Goal: Navigation & Orientation: Find specific page/section

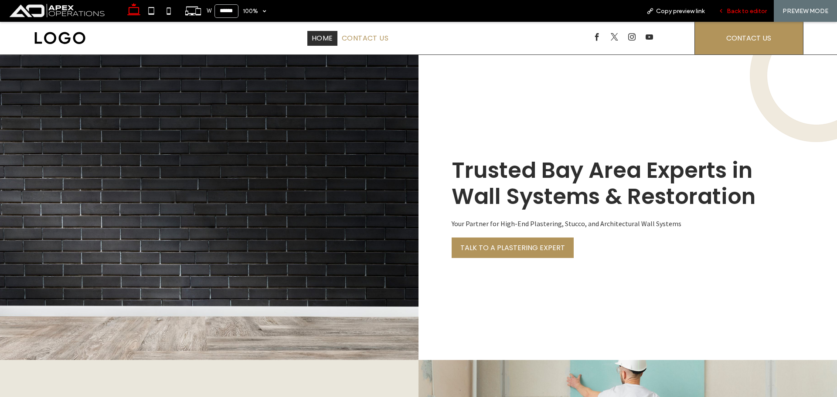
click at [744, 13] on span "Back to editor" at bounding box center [747, 10] width 40 height 7
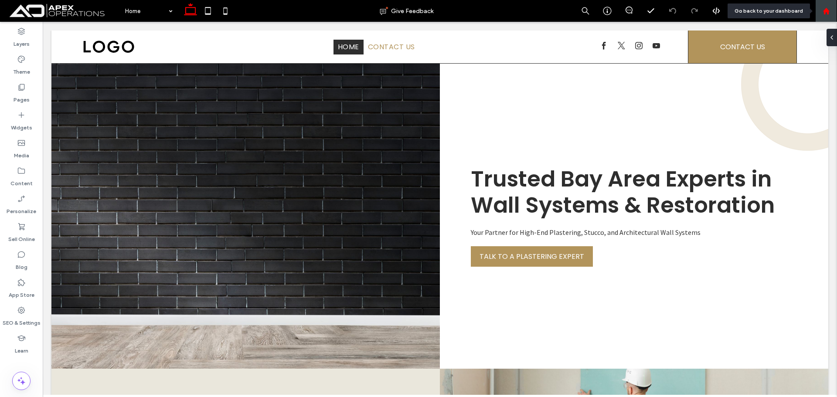
click at [825, 13] on icon at bounding box center [826, 10] width 7 height 7
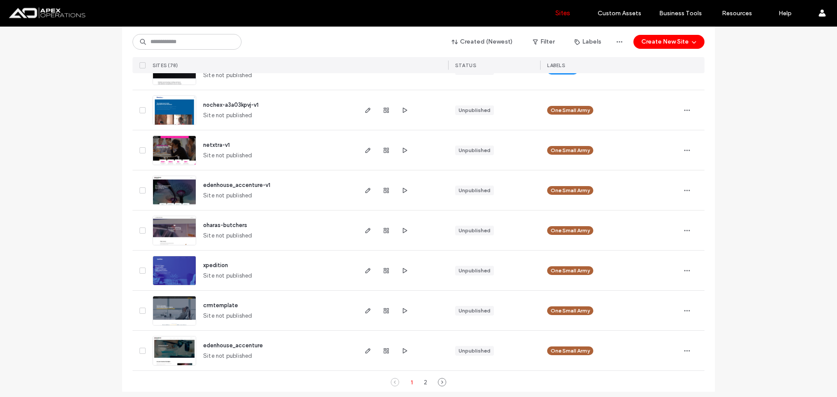
scroll to position [2822, 0]
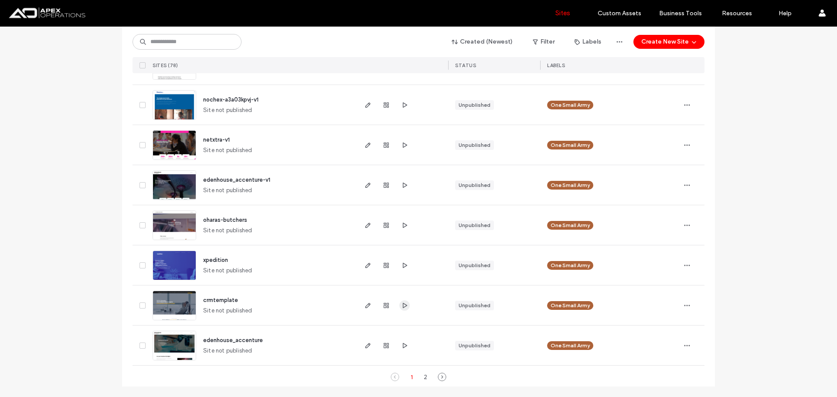
click at [403, 307] on icon "button" at bounding box center [404, 305] width 7 height 7
click at [401, 342] on icon "button" at bounding box center [404, 345] width 7 height 7
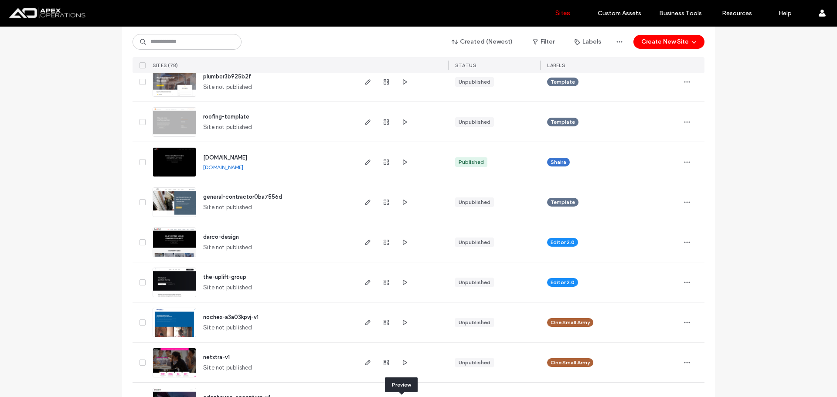
scroll to position [2604, 0]
click at [403, 206] on icon "button" at bounding box center [404, 202] width 7 height 7
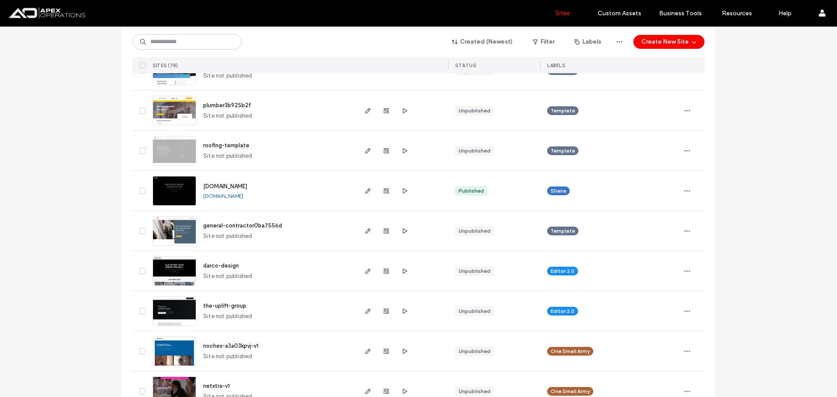
scroll to position [2560, 0]
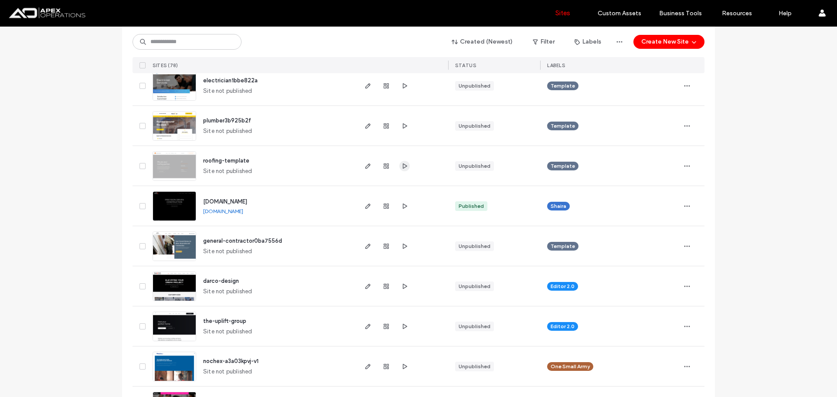
click at [401, 167] on icon "button" at bounding box center [404, 166] width 7 height 7
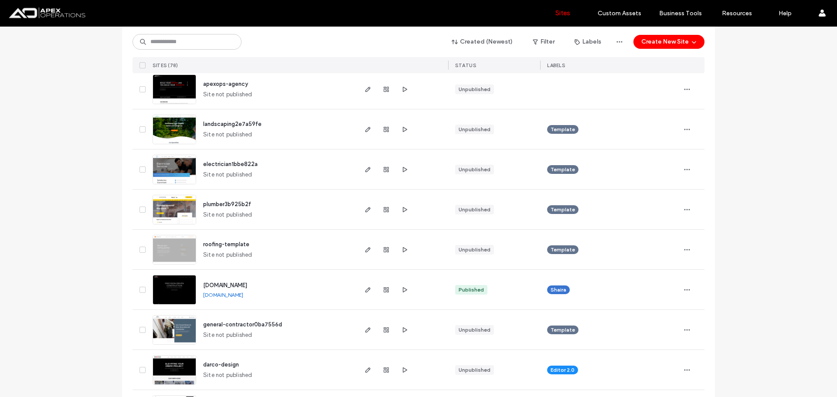
scroll to position [2473, 0]
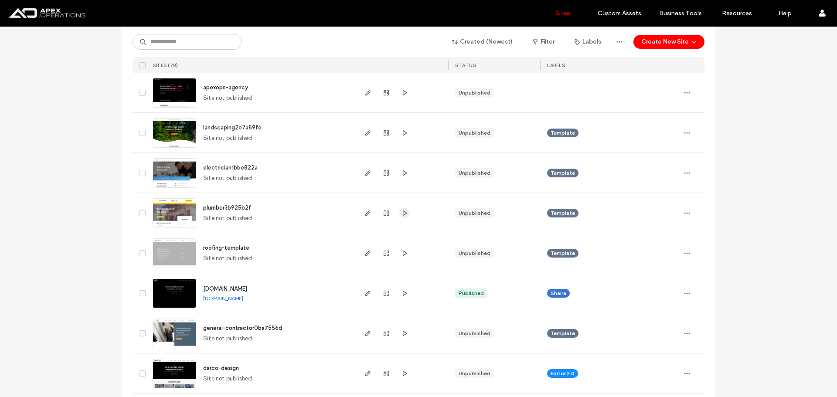
click at [403, 212] on use "button" at bounding box center [405, 212] width 4 height 5
click at [401, 134] on icon "button" at bounding box center [404, 133] width 7 height 7
click at [403, 174] on use "button" at bounding box center [405, 172] width 4 height 5
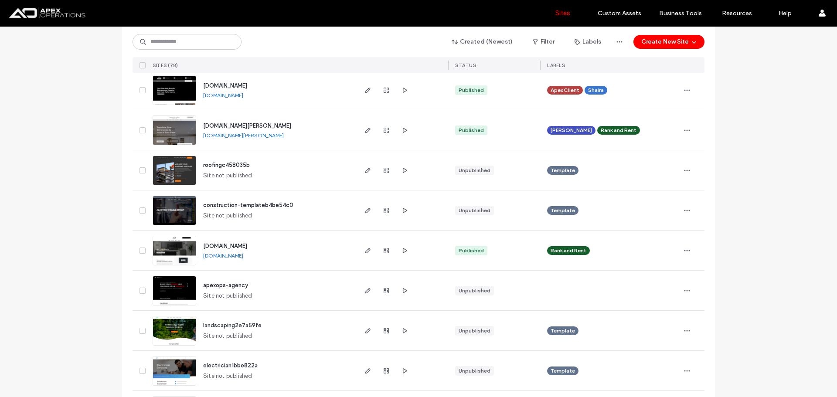
scroll to position [2255, 0]
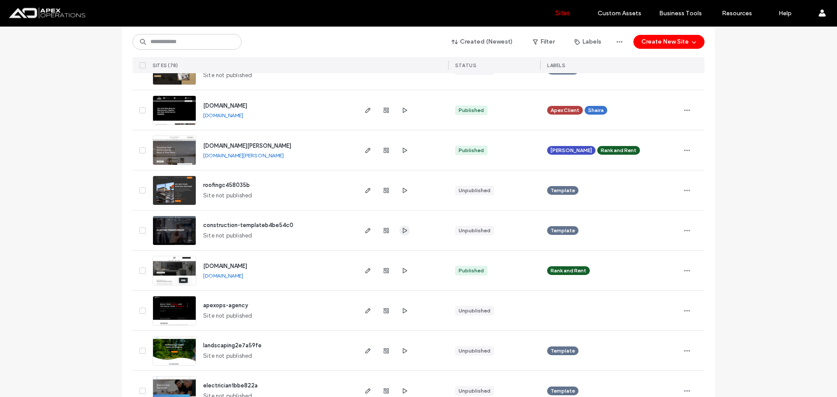
click at [403, 230] on use "button" at bounding box center [405, 230] width 4 height 5
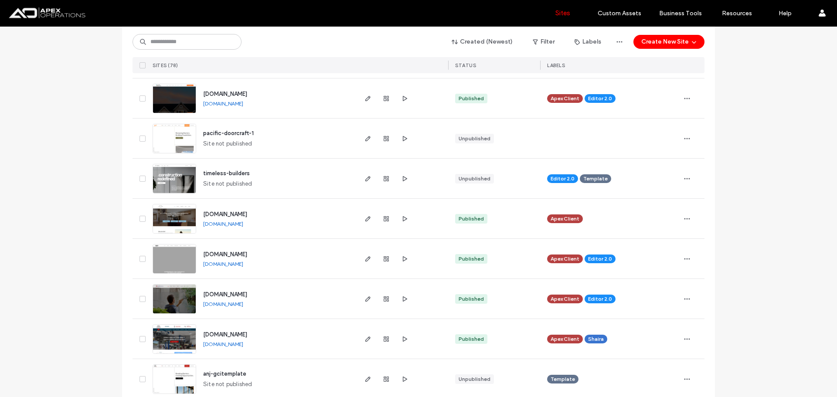
scroll to position [1819, 0]
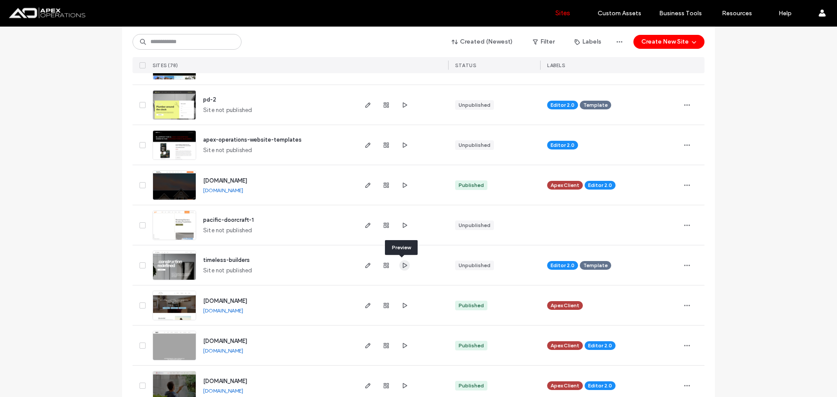
click at [405, 266] on icon "button" at bounding box center [404, 265] width 7 height 7
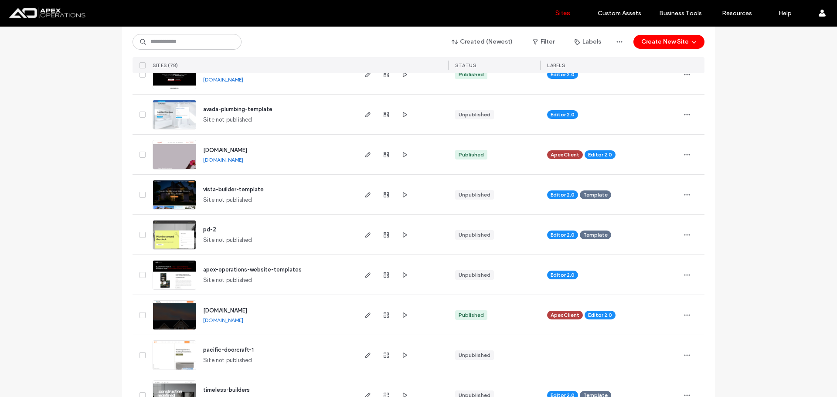
scroll to position [1688, 0]
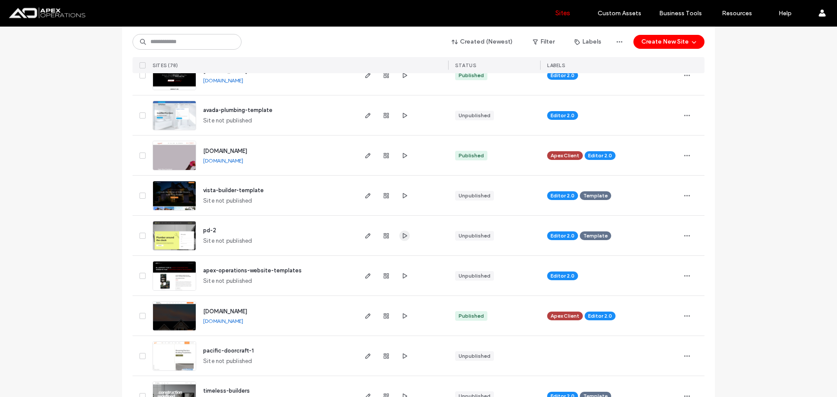
click at [404, 238] on icon "button" at bounding box center [404, 235] width 7 height 7
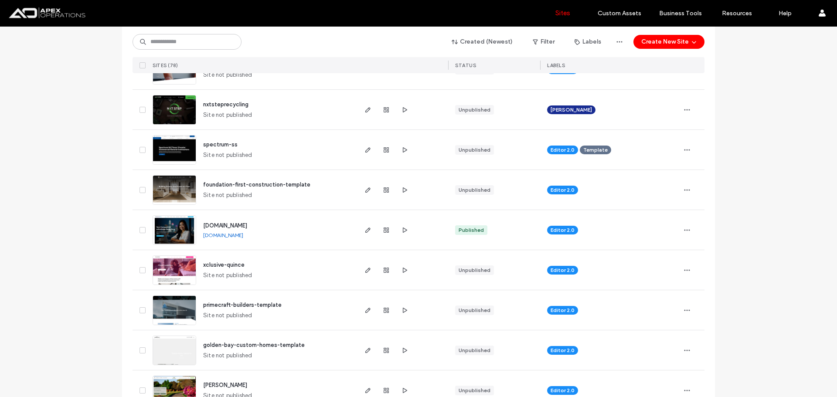
scroll to position [1252, 0]
click at [403, 150] on icon "button" at bounding box center [404, 150] width 7 height 7
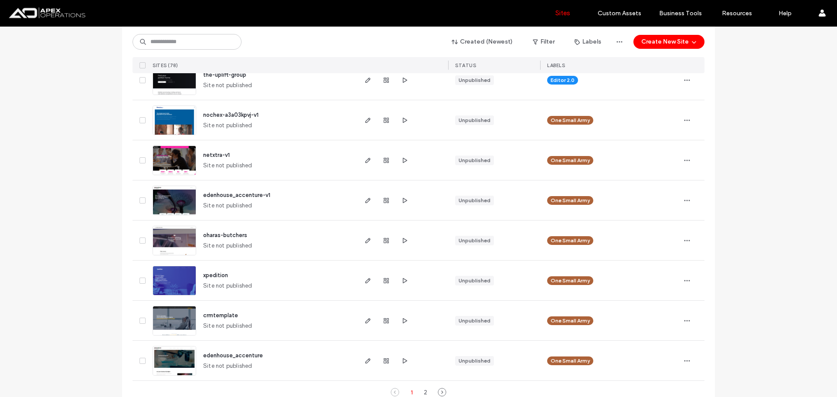
scroll to position [2822, 0]
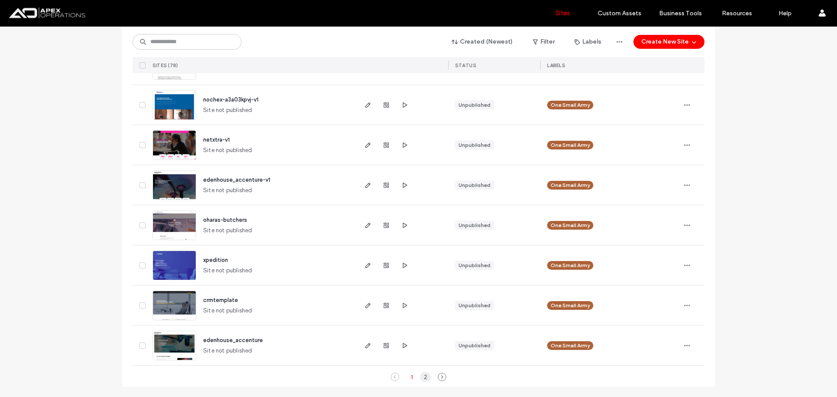
click at [423, 380] on div "2" at bounding box center [425, 377] width 10 height 10
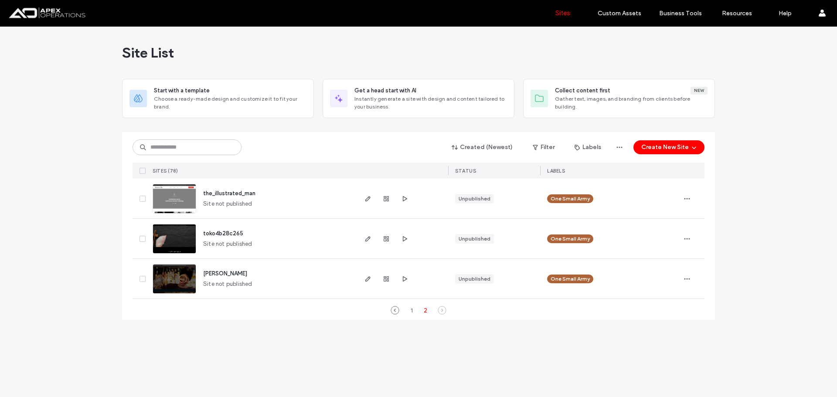
scroll to position [0, 0]
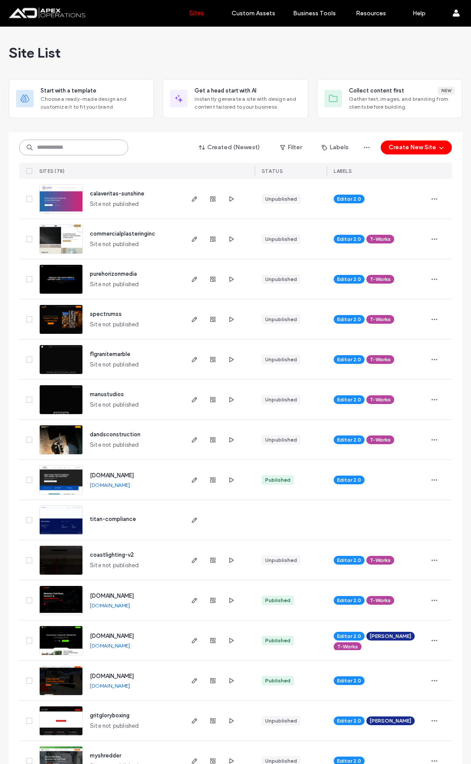
click at [92, 153] on input at bounding box center [73, 148] width 109 height 16
paste input "********"
type input "********"
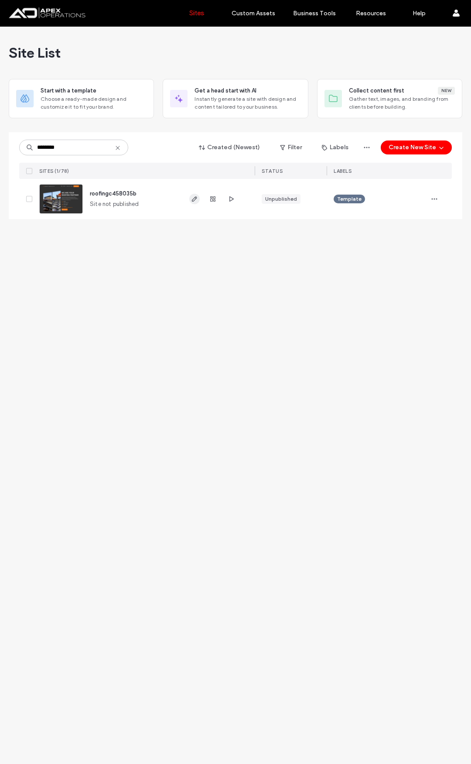
click at [192, 201] on use "button" at bounding box center [194, 198] width 5 height 5
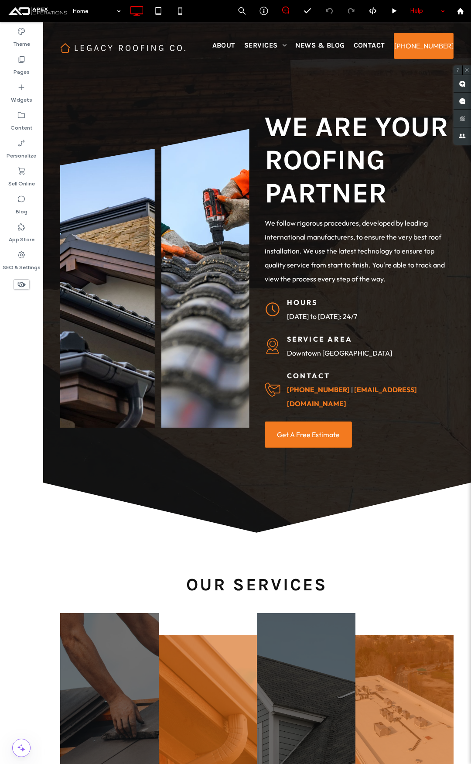
click at [416, 10] on div "Help" at bounding box center [428, 11] width 44 height 22
click at [393, 10] on use at bounding box center [395, 10] width 4 height 5
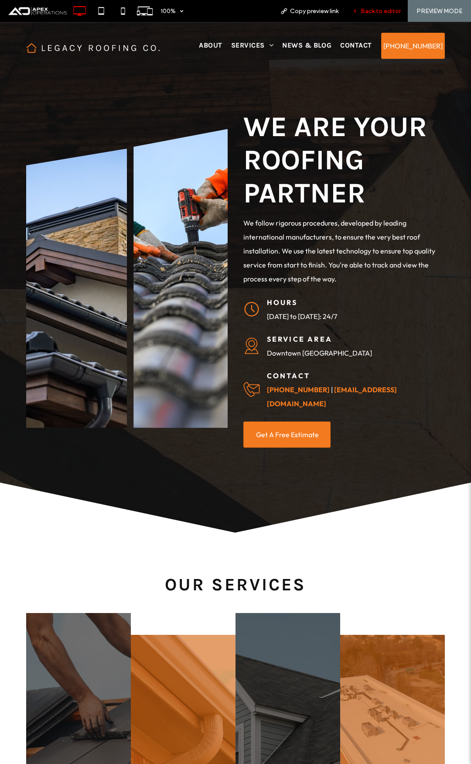
click at [374, 7] on span "Back to editor" at bounding box center [381, 10] width 40 height 7
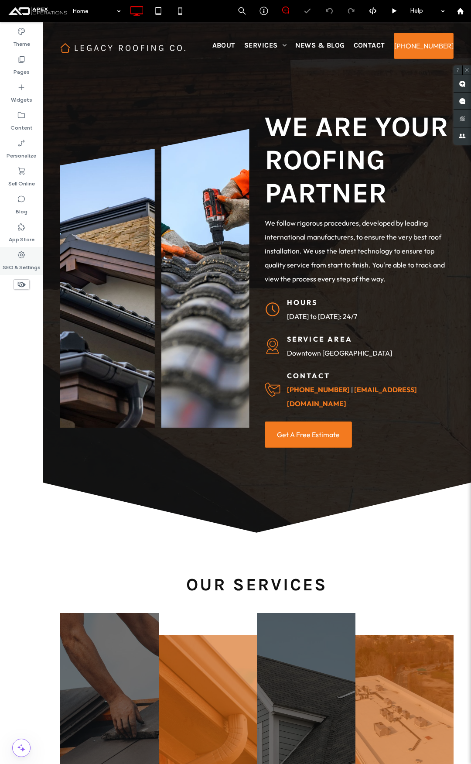
click at [24, 256] on icon at bounding box center [21, 254] width 9 height 9
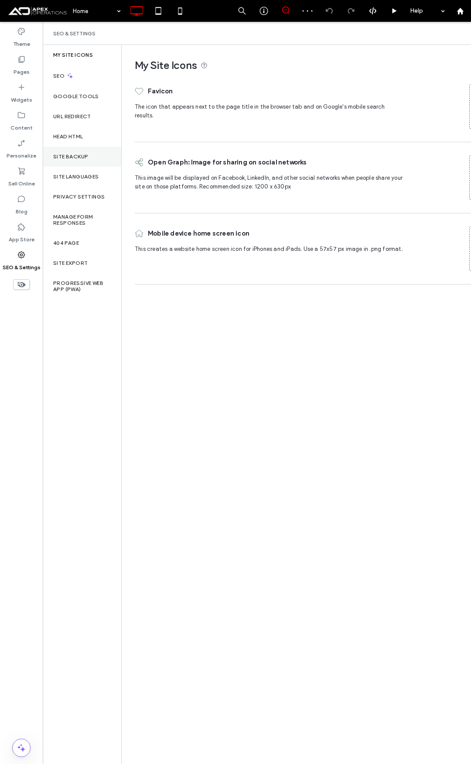
click at [72, 164] on div "Site Backup" at bounding box center [82, 157] width 79 height 20
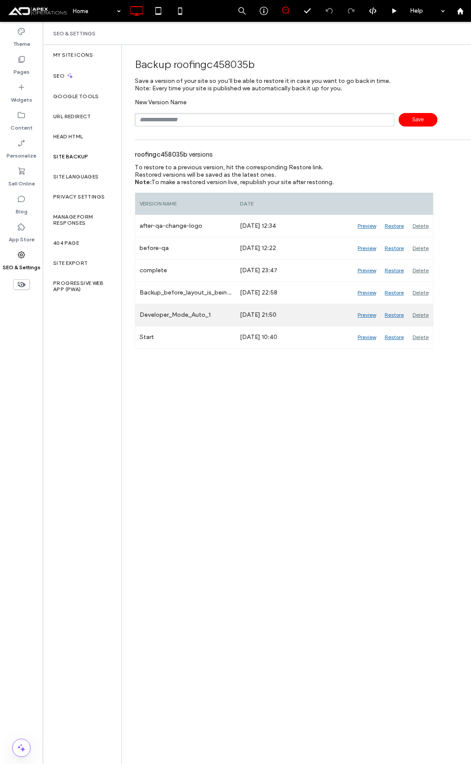
click at [355, 314] on div "Preview" at bounding box center [366, 315] width 27 height 22
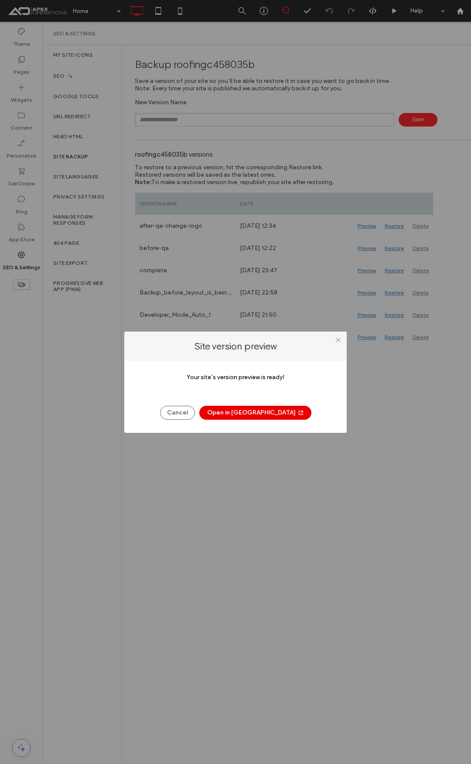
click at [249, 412] on button "Open in New Tab" at bounding box center [255, 413] width 112 height 14
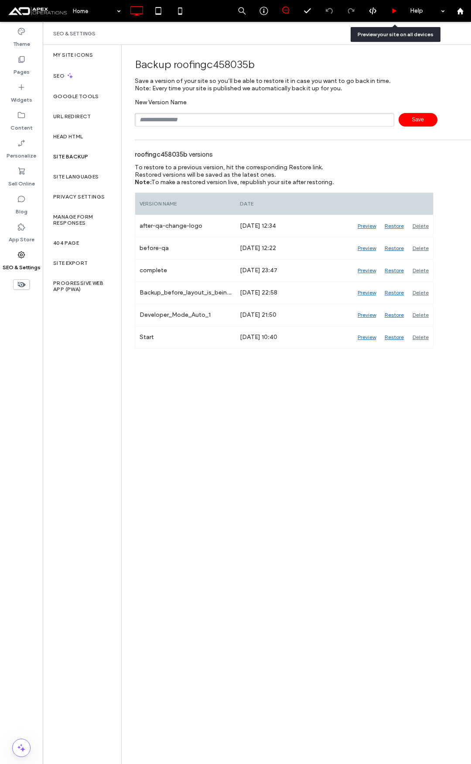
click at [396, 13] on icon at bounding box center [394, 11] width 7 height 7
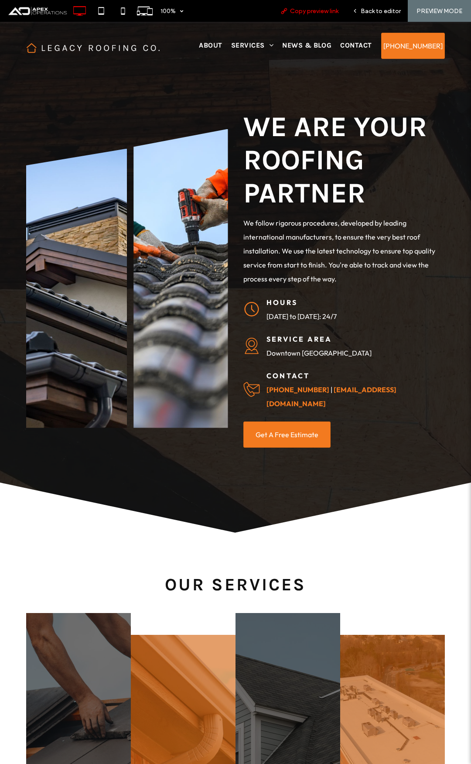
click at [328, 13] on span "Copy preview link" at bounding box center [314, 10] width 48 height 7
click at [362, 10] on div "Back to editor" at bounding box center [376, 10] width 62 height 7
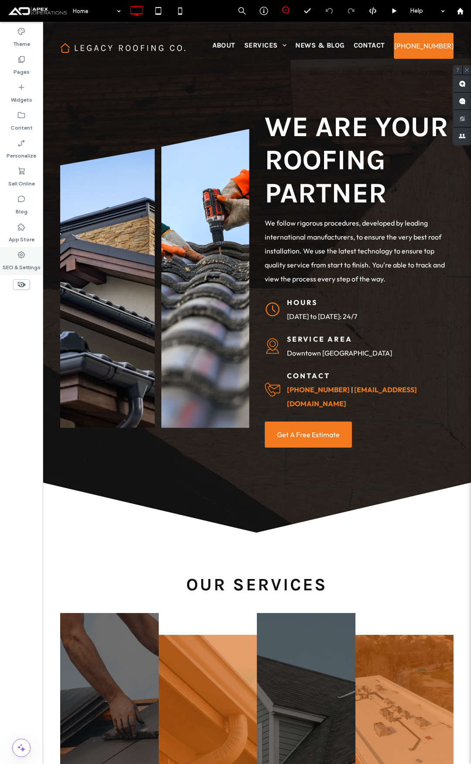
click at [24, 266] on label "SEO & Settings" at bounding box center [22, 265] width 38 height 12
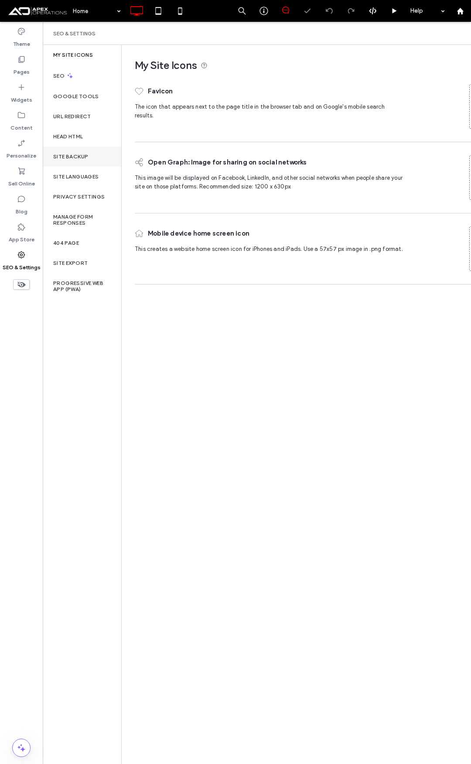
click at [79, 160] on div "Site Backup" at bounding box center [82, 157] width 79 height 20
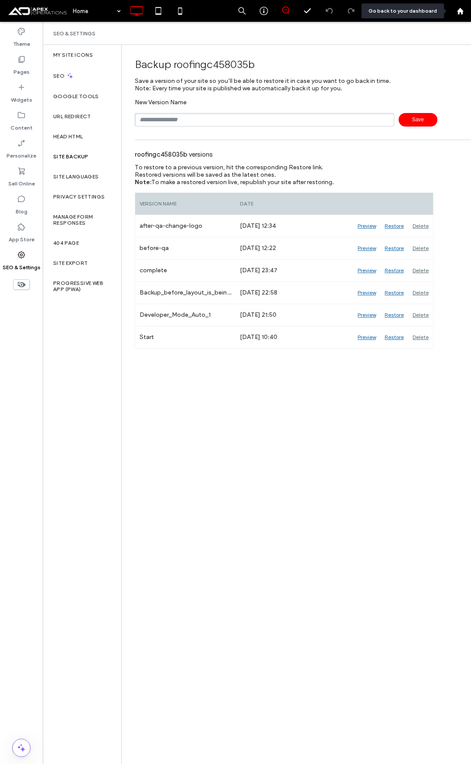
drag, startPoint x: 459, startPoint y: 12, endPoint x: 416, endPoint y: 17, distance: 43.4
click at [458, 12] on use at bounding box center [460, 10] width 7 height 7
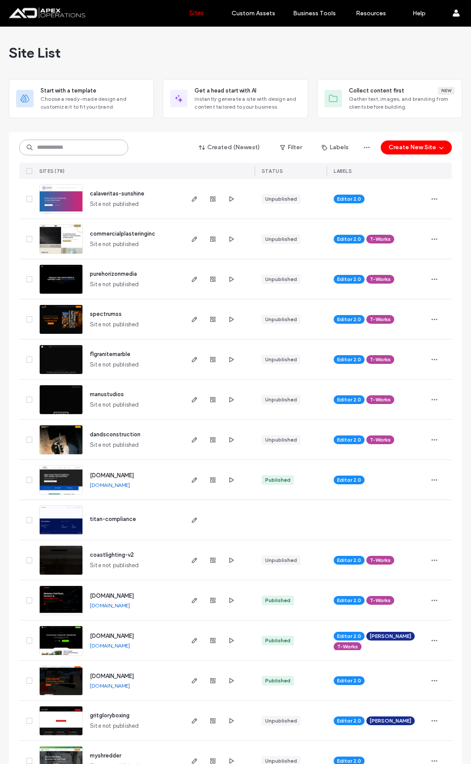
click at [87, 148] on input at bounding box center [73, 148] width 109 height 16
paste input "********"
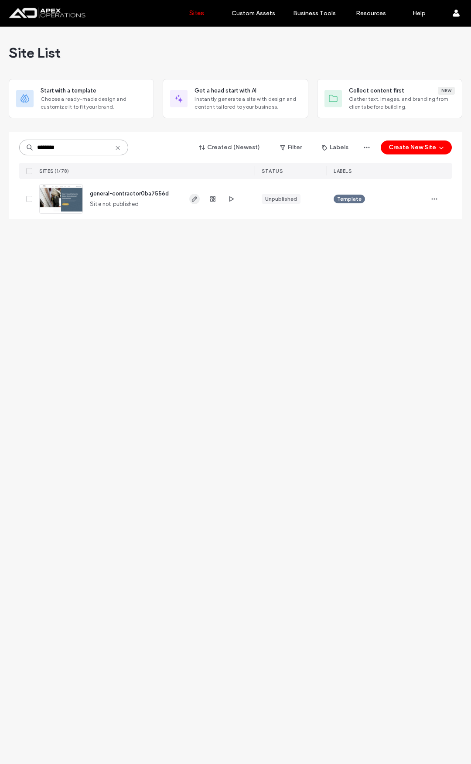
type input "********"
click at [195, 201] on icon "button" at bounding box center [194, 198] width 7 height 7
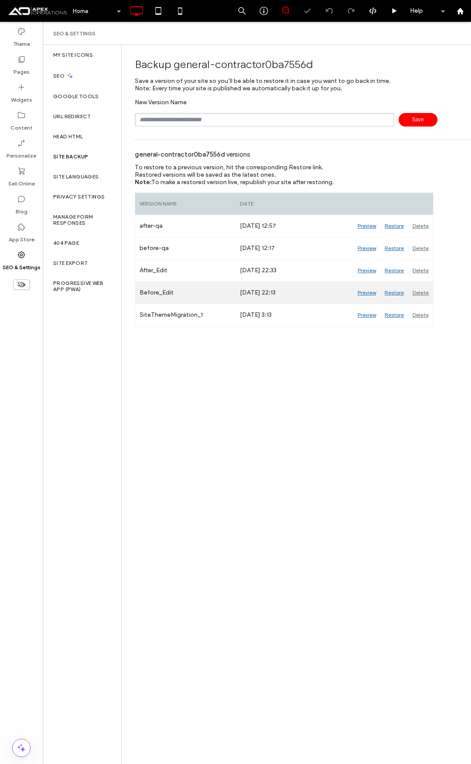
click at [359, 293] on div "Preview" at bounding box center [366, 293] width 27 height 22
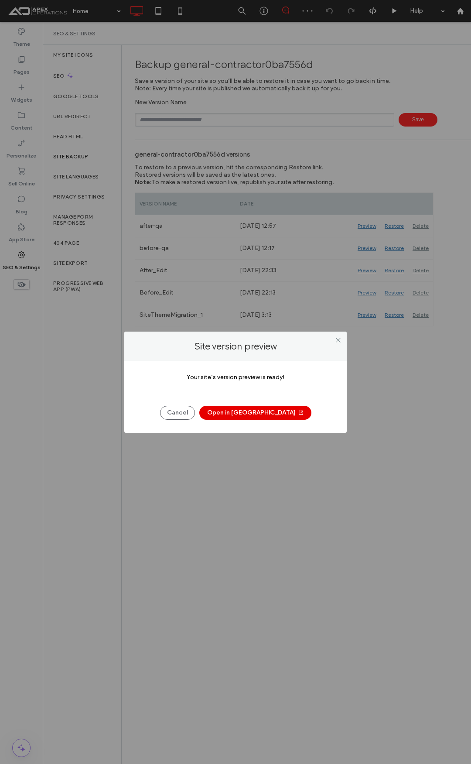
click at [264, 411] on button "Open in [GEOGRAPHIC_DATA]" at bounding box center [255, 413] width 112 height 14
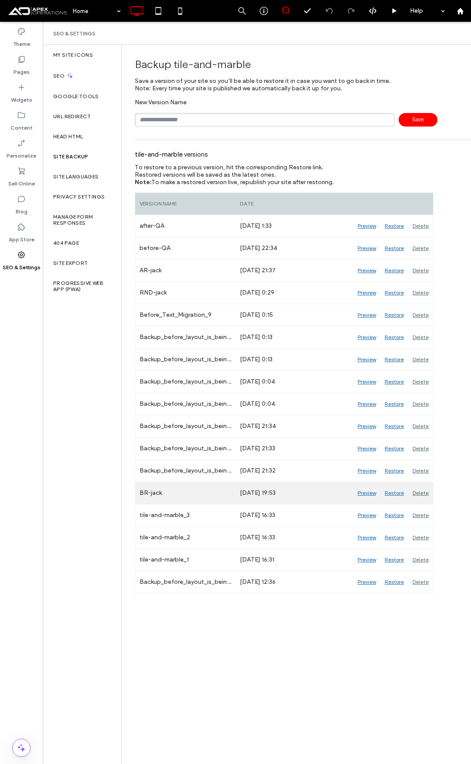
click at [364, 491] on div "Preview" at bounding box center [366, 493] width 27 height 22
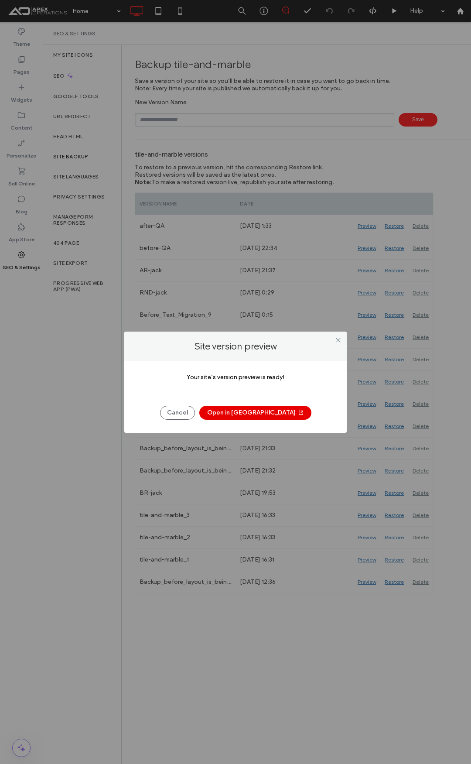
click at [297, 413] on icon "button" at bounding box center [300, 412] width 7 height 7
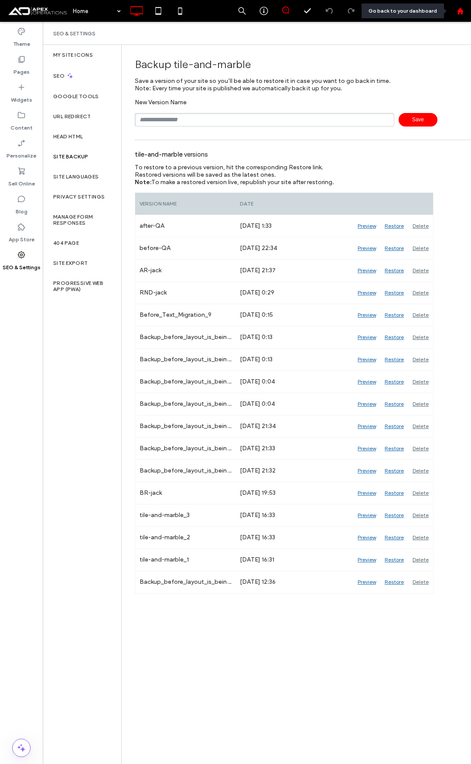
click at [462, 7] on icon at bounding box center [460, 10] width 7 height 7
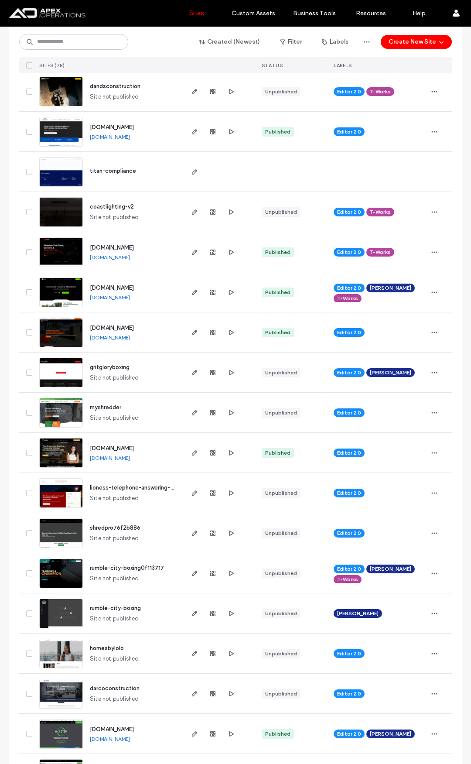
scroll to position [436, 0]
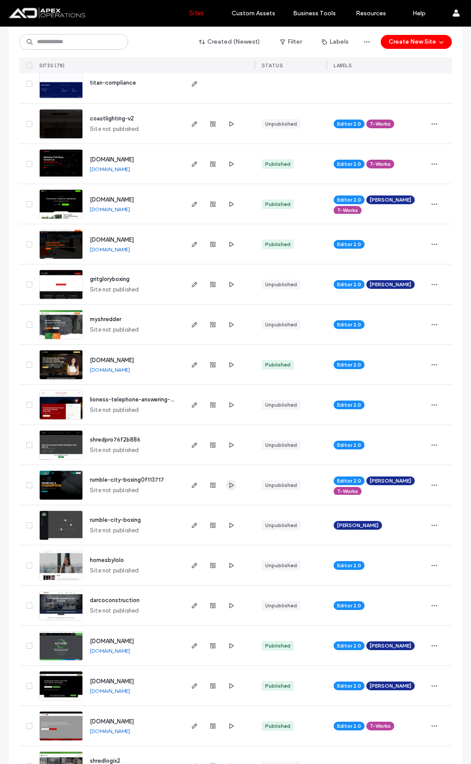
click at [228, 485] on icon "button" at bounding box center [231, 484] width 7 height 7
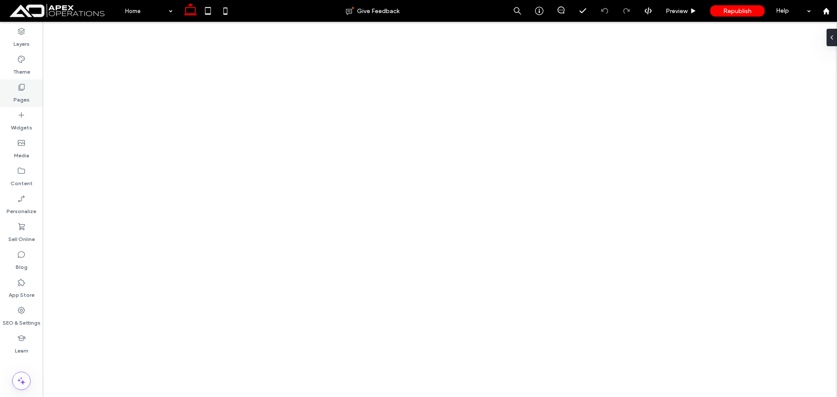
click at [24, 98] on label "Pages" at bounding box center [22, 98] width 16 height 12
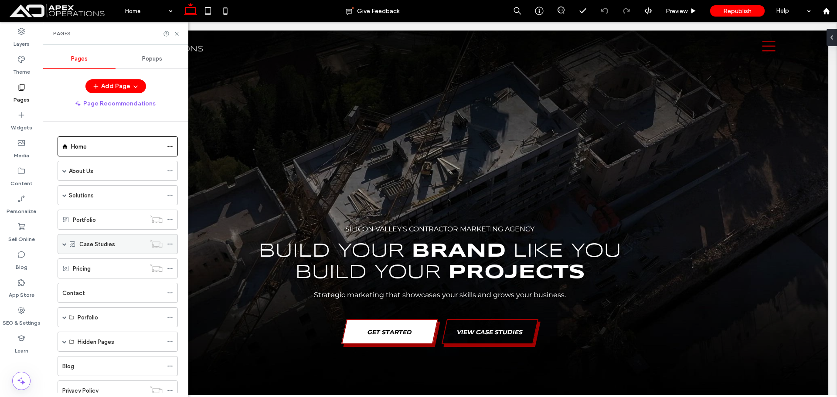
click at [66, 247] on span at bounding box center [64, 244] width 4 height 19
click at [169, 264] on icon at bounding box center [170, 264] width 6 height 6
click at [127, 268] on label "Client Case Study: Shredlogix" at bounding box center [127, 264] width 79 height 15
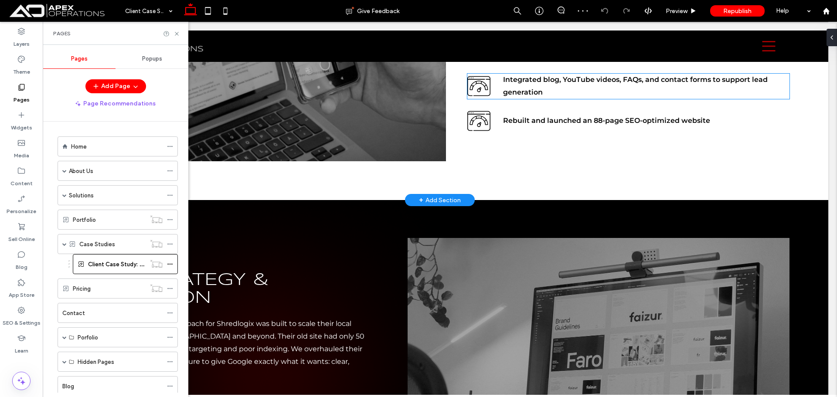
scroll to position [916, 0]
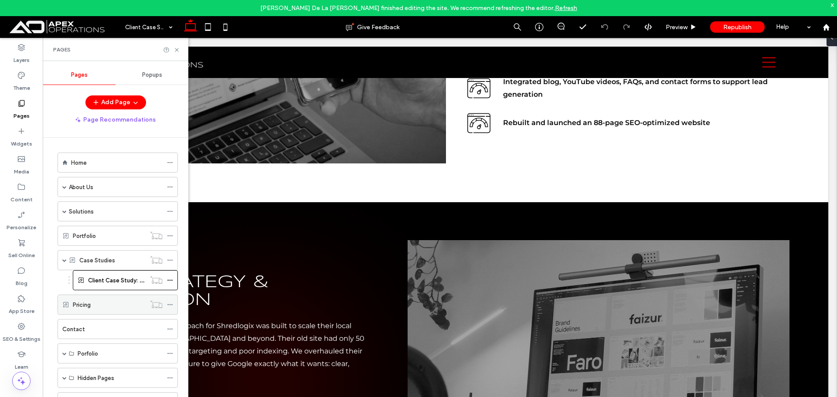
click at [97, 307] on div "Pricing" at bounding box center [109, 304] width 73 height 9
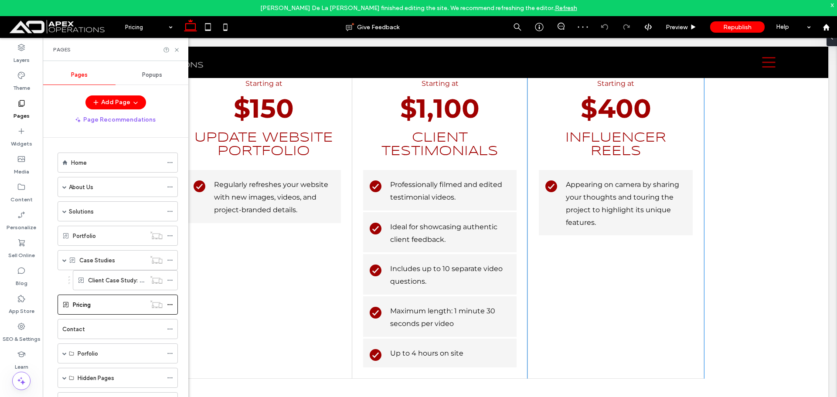
scroll to position [1570, 0]
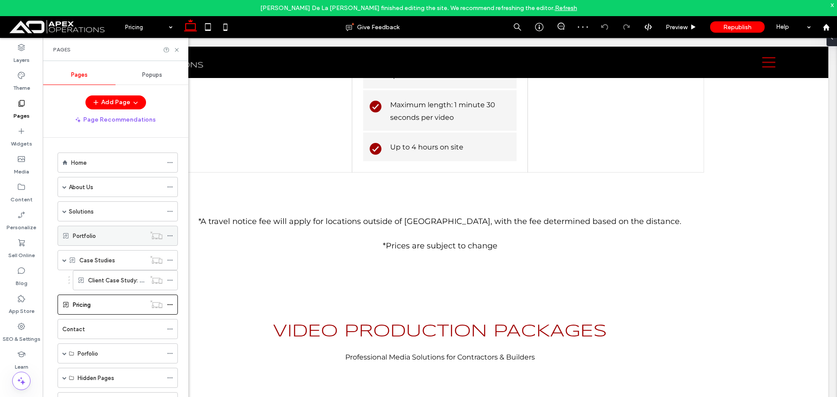
click at [100, 239] on div "Portfolio" at bounding box center [109, 236] width 73 height 9
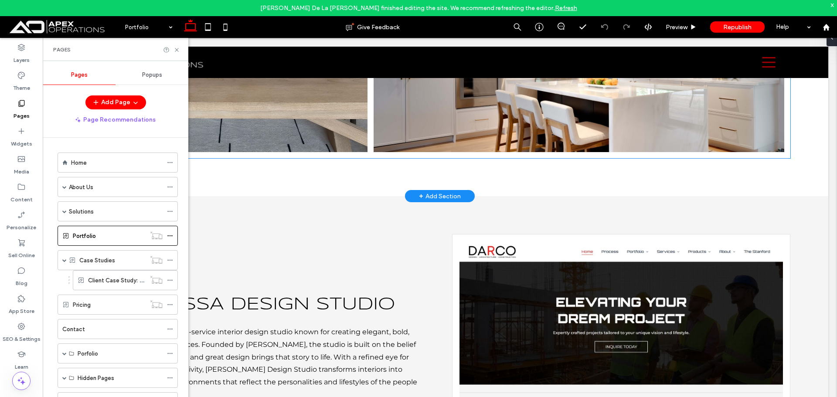
scroll to position [2791, 0]
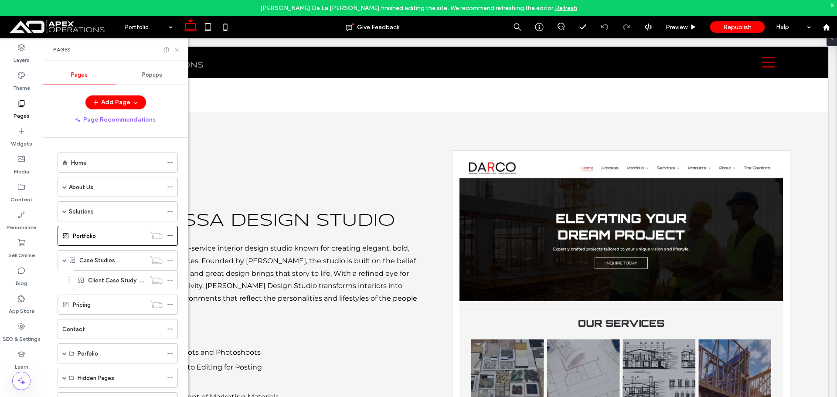
click at [179, 48] on icon at bounding box center [177, 50] width 7 height 7
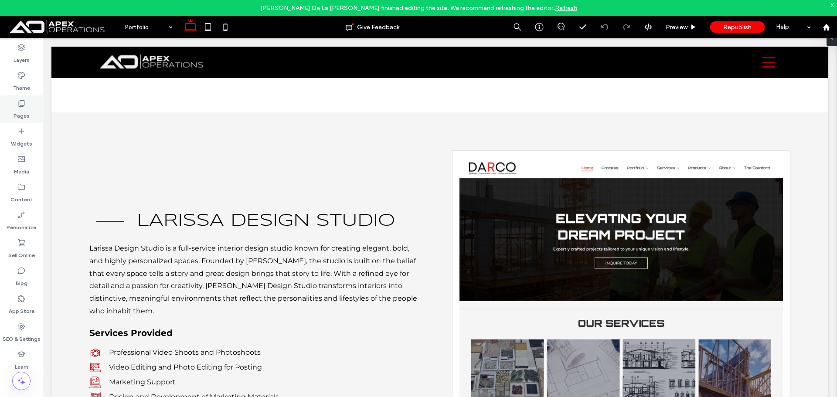
drag, startPoint x: 26, startPoint y: 109, endPoint x: 30, endPoint y: 112, distance: 4.7
click at [25, 109] on label "Pages" at bounding box center [22, 114] width 16 height 12
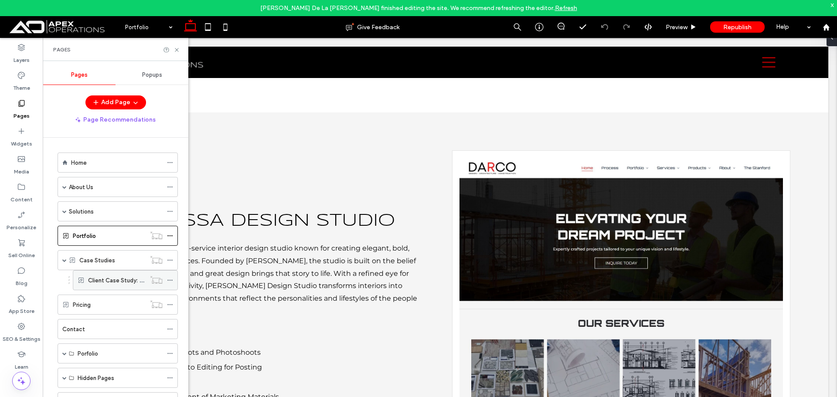
click at [109, 285] on div "Client Case Study: Shredlogix" at bounding box center [117, 280] width 58 height 19
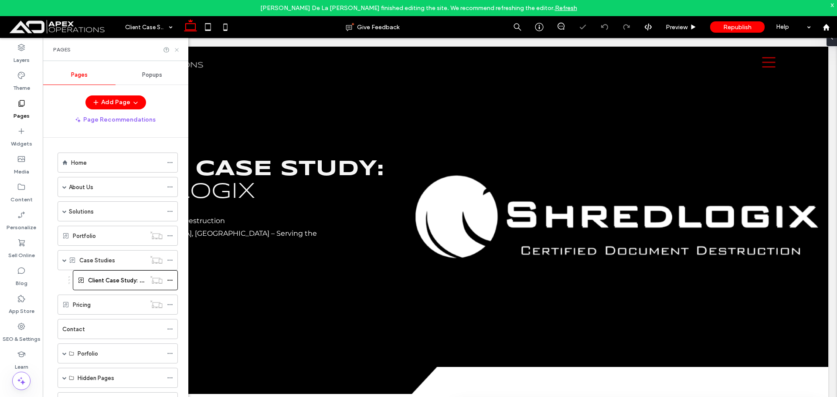
drag, startPoint x: 175, startPoint y: 48, endPoint x: 219, endPoint y: 104, distance: 71.4
click at [175, 48] on icon at bounding box center [177, 50] width 7 height 7
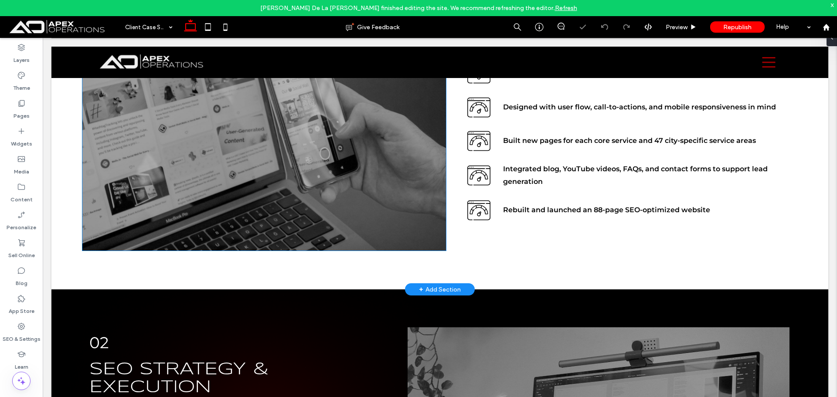
scroll to position [567, 0]
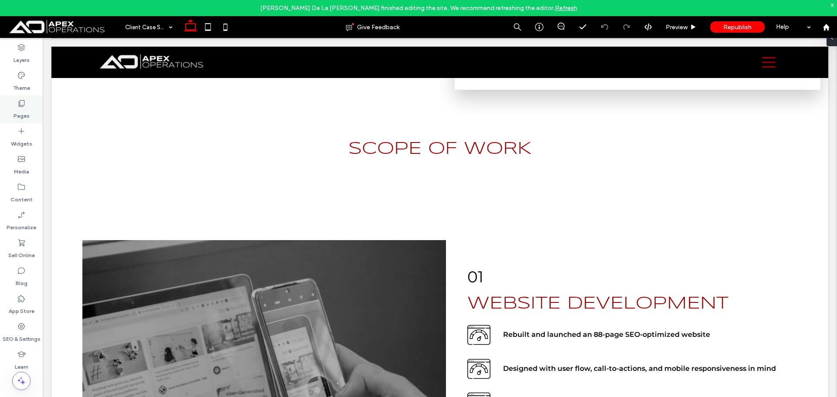
click at [35, 108] on div "Pages" at bounding box center [21, 110] width 43 height 28
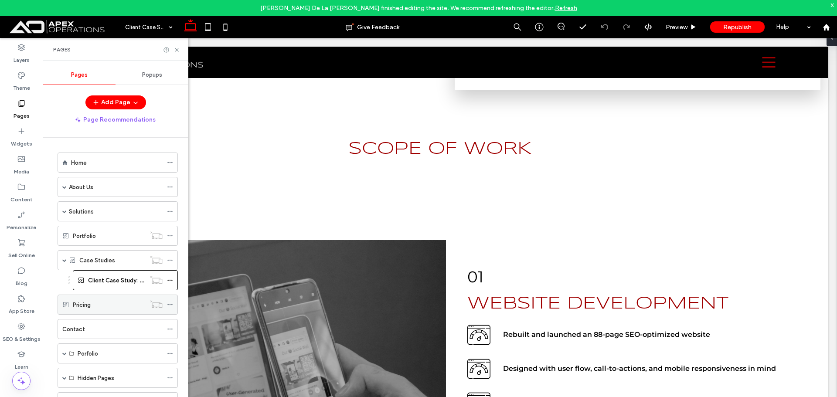
click at [170, 304] on icon at bounding box center [170, 305] width 6 height 6
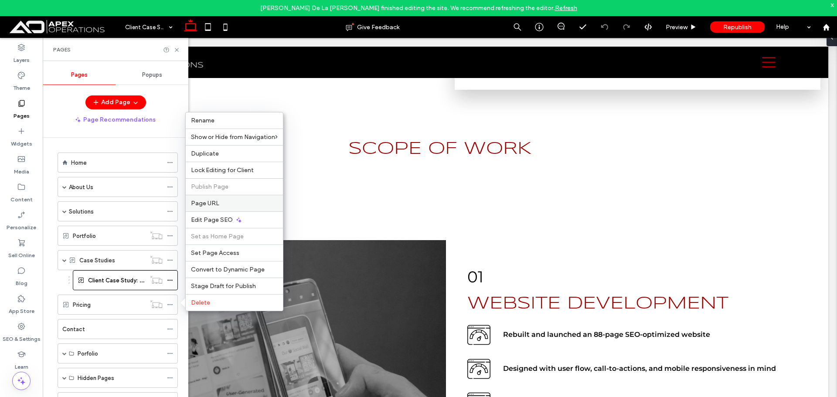
click at [205, 204] on span "Page URL" at bounding box center [205, 203] width 28 height 7
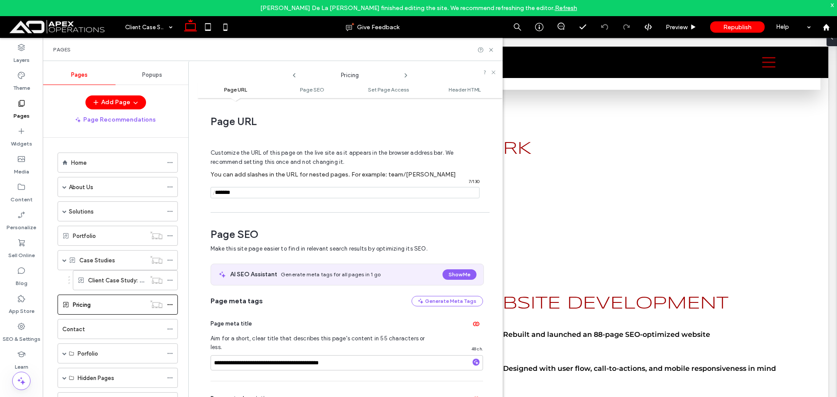
scroll to position [4, 0]
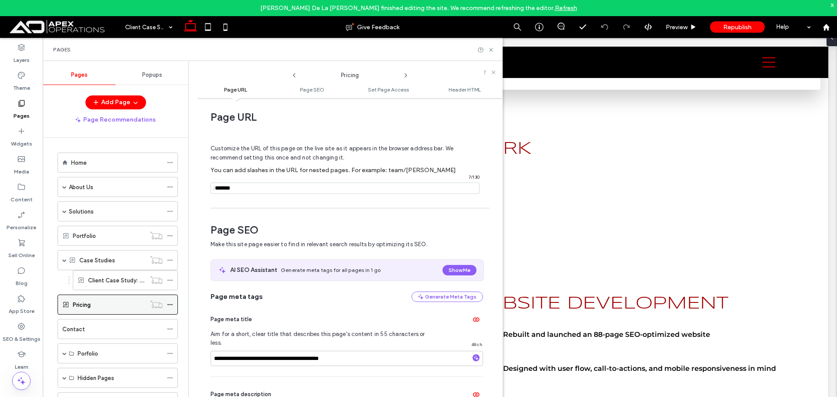
click at [118, 308] on div "Pricing" at bounding box center [109, 304] width 73 height 9
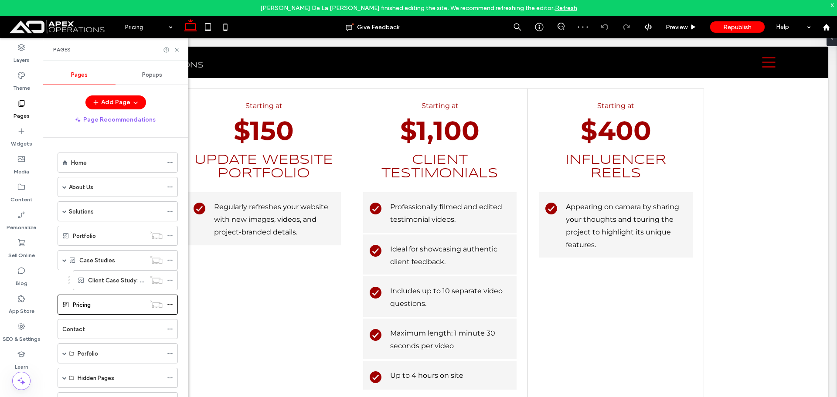
scroll to position [1439, 0]
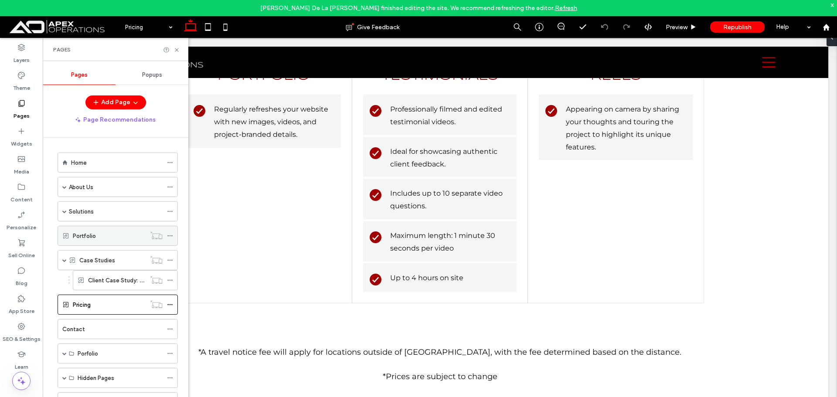
click at [124, 235] on div "Portfolio" at bounding box center [109, 236] width 73 height 9
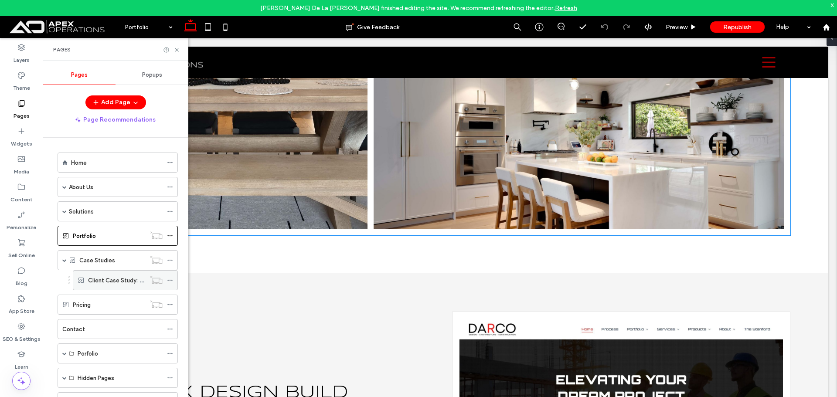
scroll to position [872, 0]
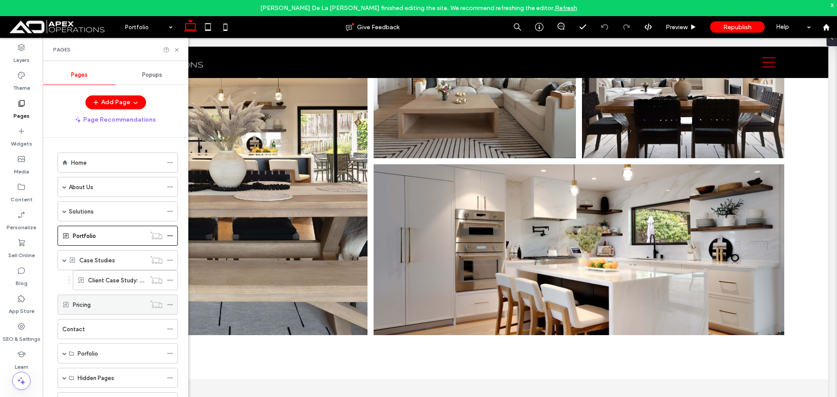
click at [104, 301] on div "Pricing" at bounding box center [109, 304] width 73 height 9
click at [178, 51] on icon at bounding box center [177, 50] width 7 height 7
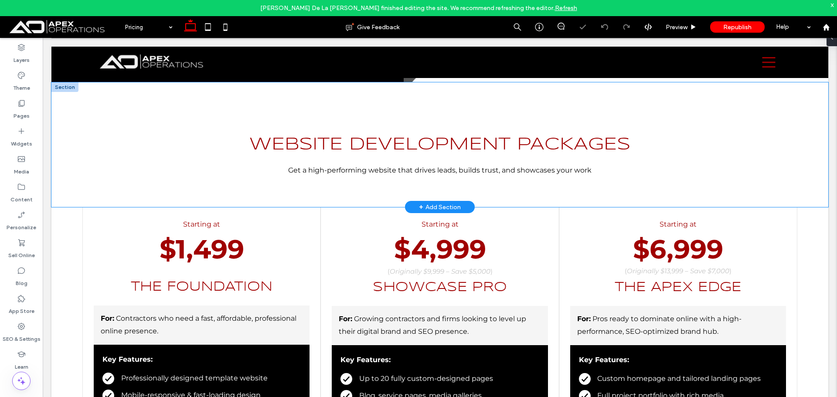
scroll to position [305, 0]
